Goal: Answer question/provide support

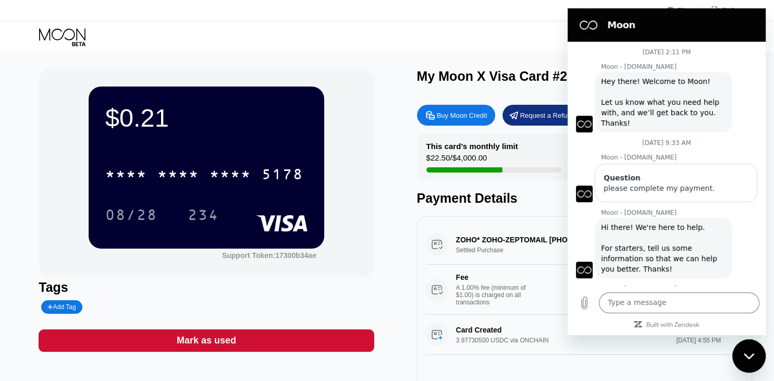
scroll to position [651, 0]
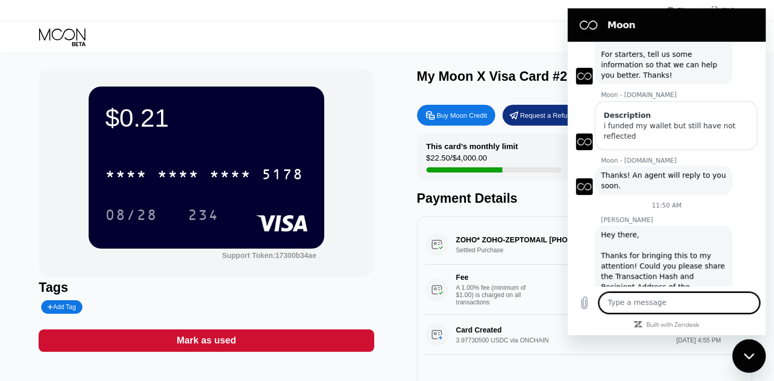
click at [627, 303] on textarea at bounding box center [679, 302] width 161 height 21
type textarea "P"
type textarea "Okay"
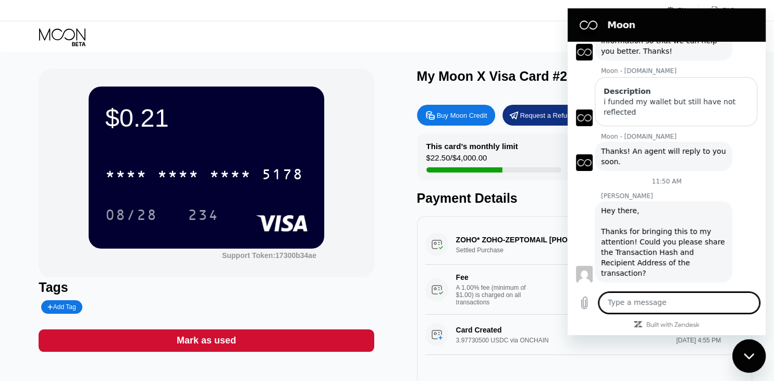
scroll to position [676, 0]
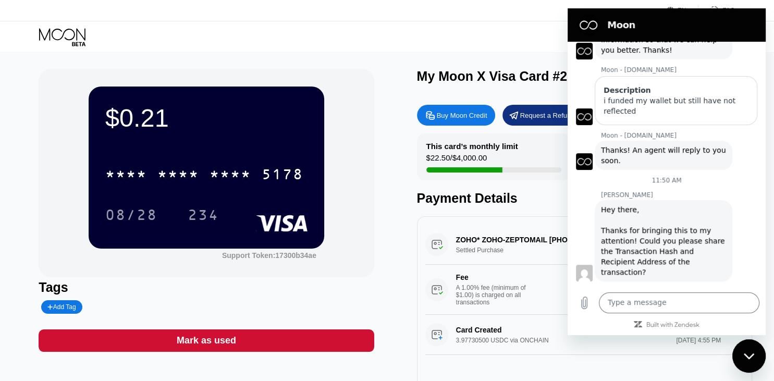
click at [603, 355] on div "Card Created 3.97730500 USDC via ONCHAIN $0.00 [DATE] 4:55 PM" at bounding box center [584, 335] width 318 height 40
click at [615, 301] on textarea at bounding box center [679, 302] width 161 height 21
click at [381, 366] on div "$0.21 * * * * * * * * * * * * 5178 08/28 234 Support Token: 17300b34ae Tags Add…" at bounding box center [387, 234] width 697 height 330
click at [642, 306] on textarea at bounding box center [679, 302] width 161 height 21
paste textarea "USDC wallet: 0xB4AC4588b239B0B3A6C805252b9C1422C048A681"
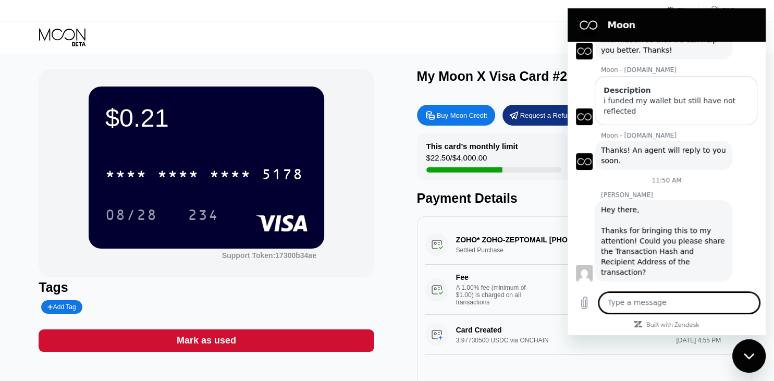
type textarea "USDC wallet: 0xB4AC4588b239B0B3A6C805252b9C1422C048A681"
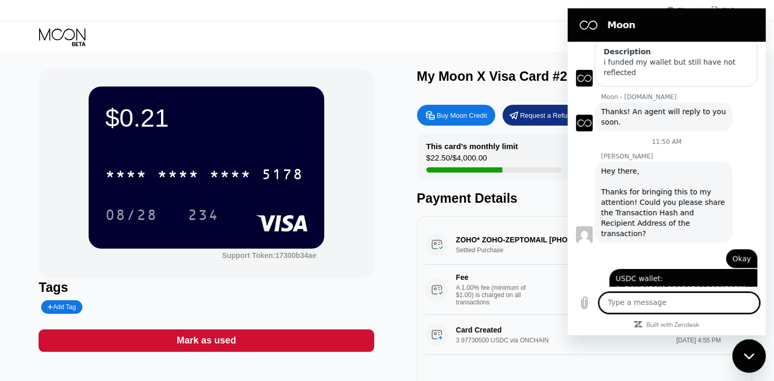
scroll to position [717, 0]
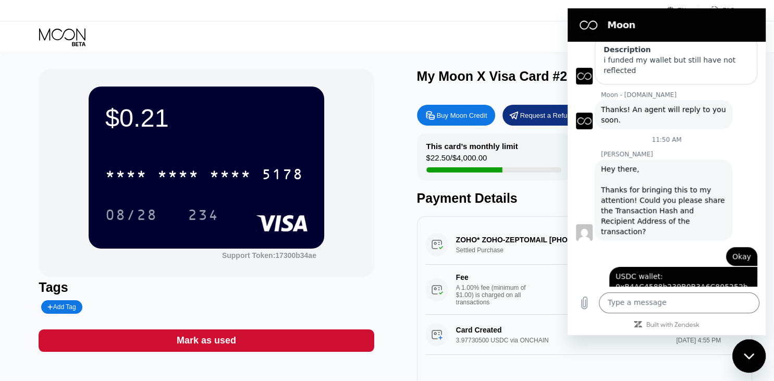
click at [377, 370] on div "$0.21 * * * * * * * * * * * * 5178 08/28 234 Support Token: 17300b34ae Tags Add…" at bounding box center [387, 234] width 697 height 330
click at [623, 301] on textarea at bounding box center [679, 302] width 161 height 21
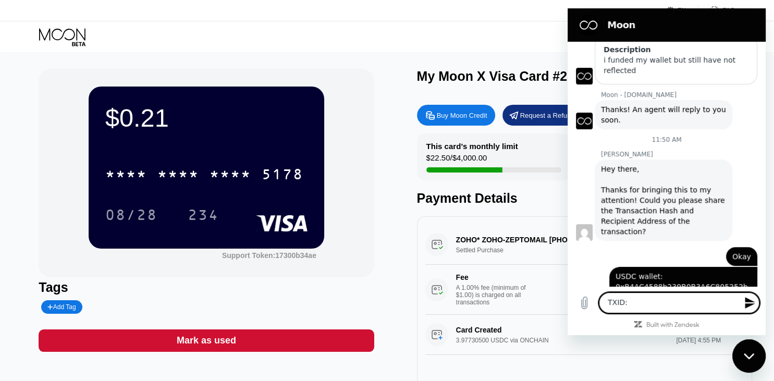
type textarea "TXID: 0xdf75eeea9c3319d2def4d12da834599e7616f57db69aab57bd48ab77207453c7"
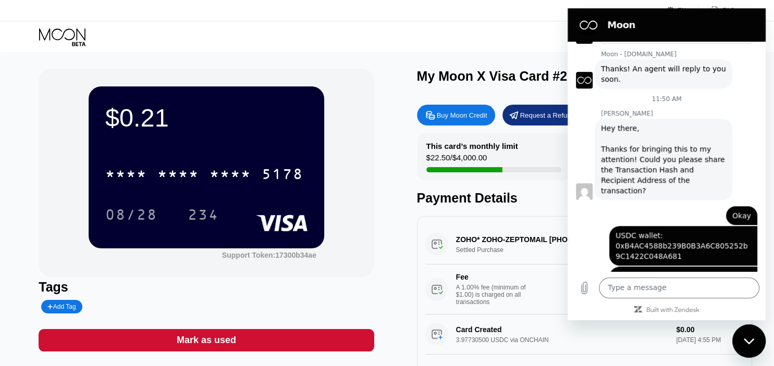
scroll to position [772, 0]
